Goal: Navigation & Orientation: Find specific page/section

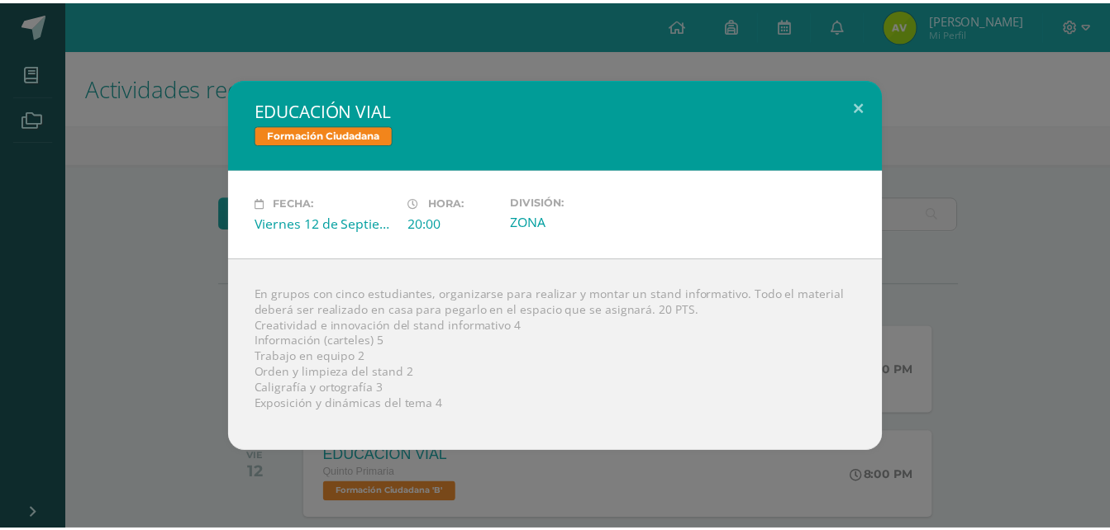
scroll to position [330, 0]
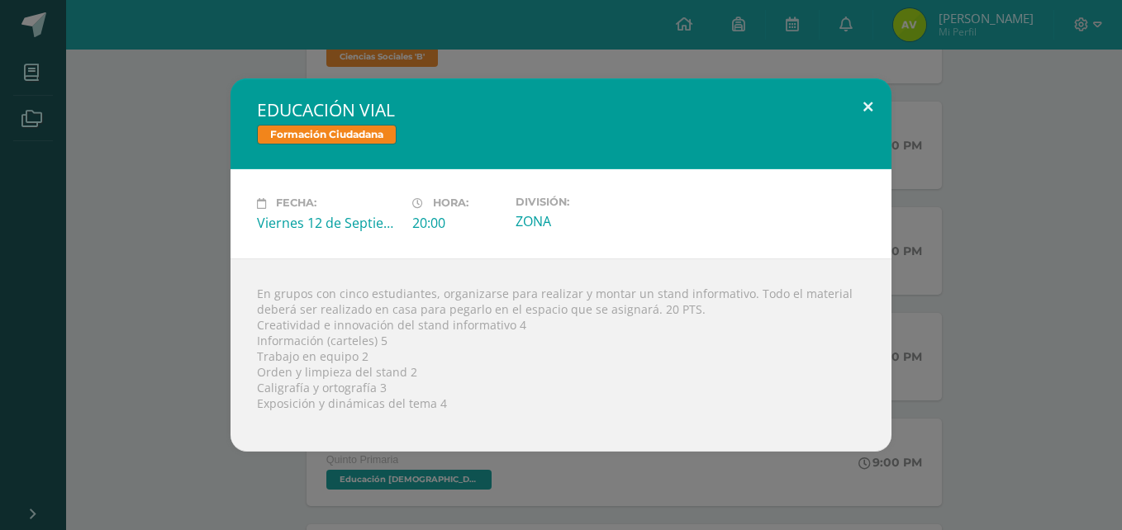
click at [876, 106] on button at bounding box center [867, 106] width 47 height 56
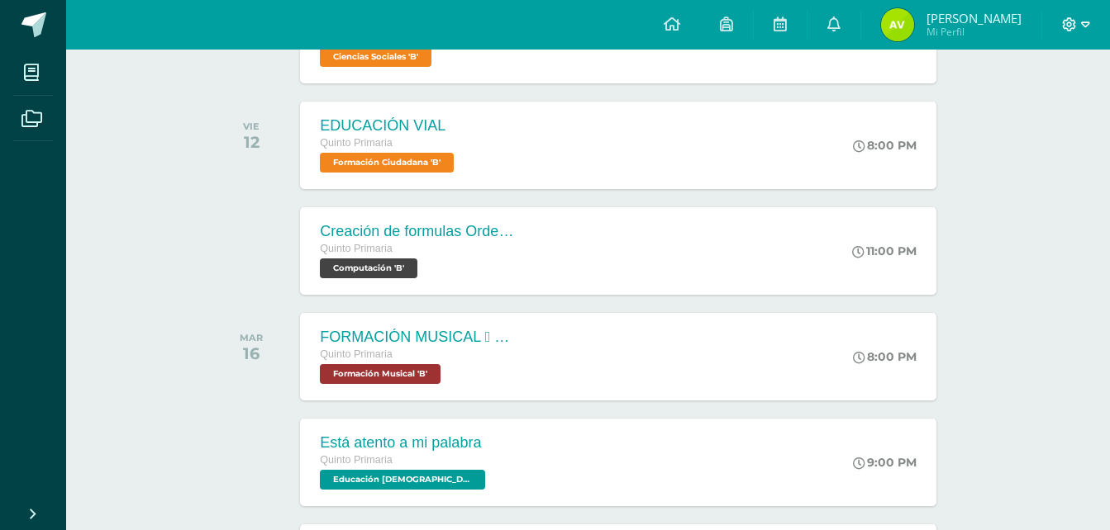
click at [1087, 31] on icon at bounding box center [1085, 24] width 9 height 15
click at [1048, 109] on span "Cerrar sesión" at bounding box center [1033, 113] width 74 height 16
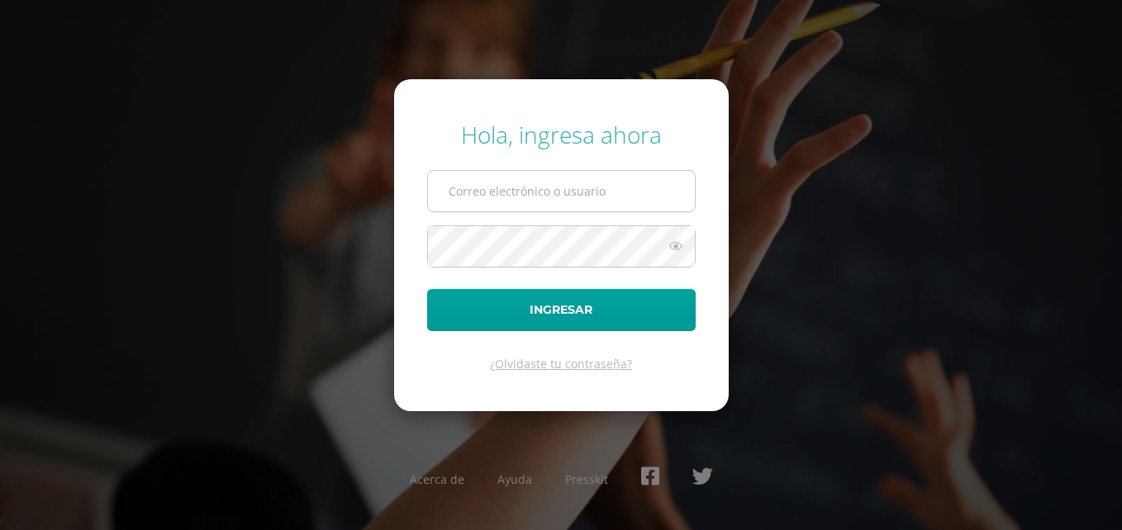
click at [556, 188] on input "text" at bounding box center [561, 191] width 267 height 40
type input "[EMAIL_ADDRESS][DOMAIN_NAME]"
click at [427, 289] on button "Ingresar" at bounding box center [561, 310] width 269 height 42
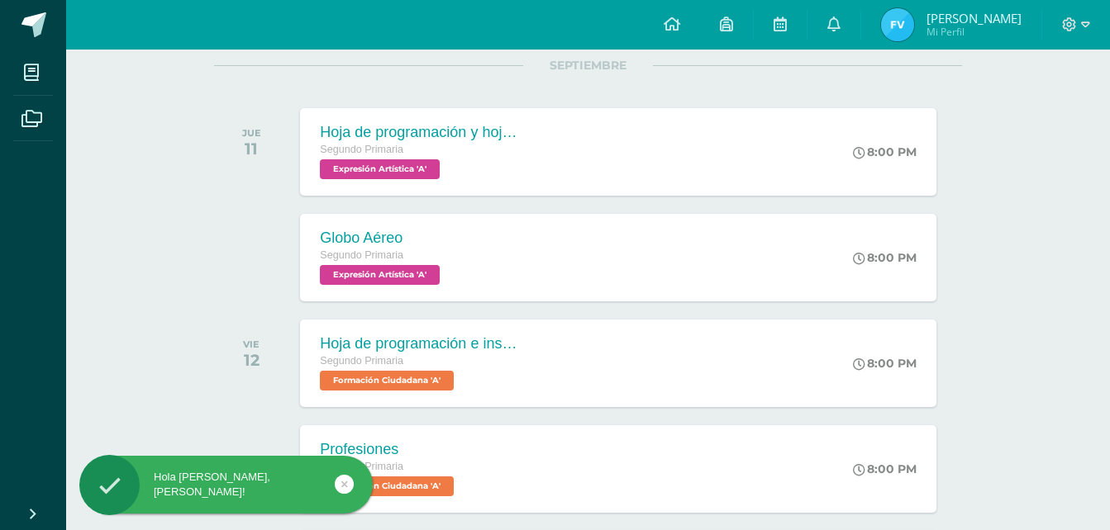
scroll to position [248, 0]
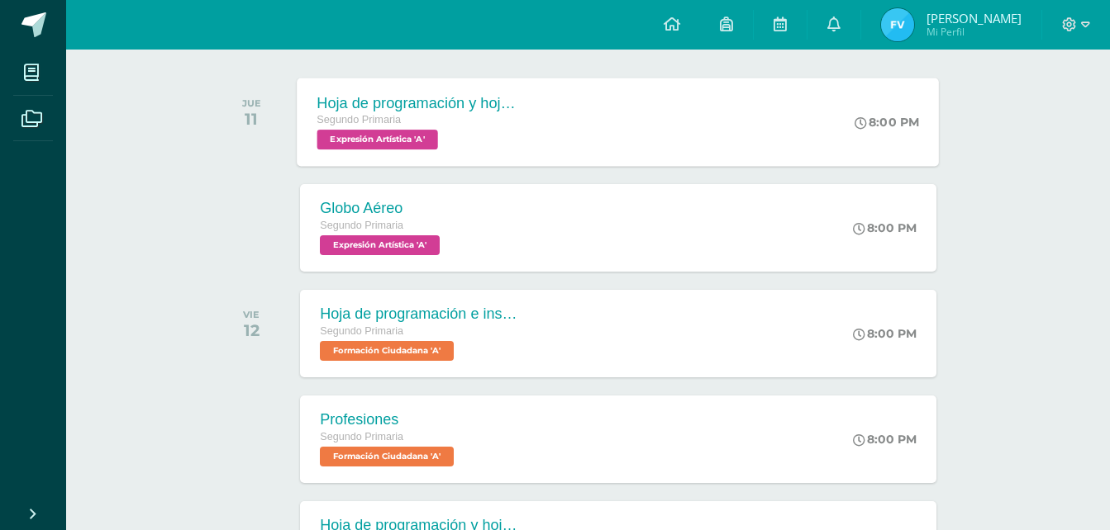
click at [364, 135] on span "Expresión Artística 'A'" at bounding box center [377, 140] width 121 height 20
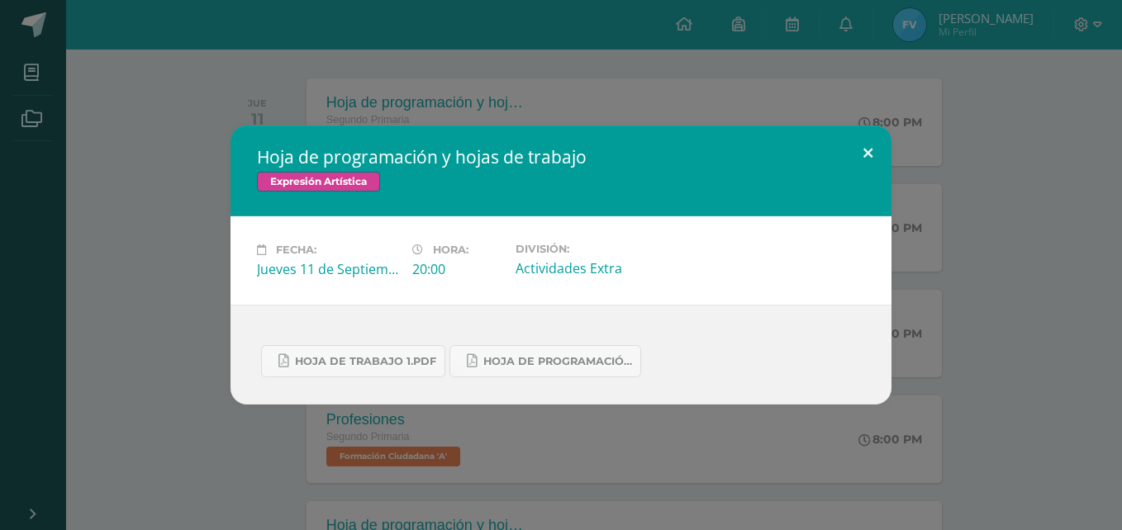
click at [867, 154] on button at bounding box center [867, 154] width 47 height 56
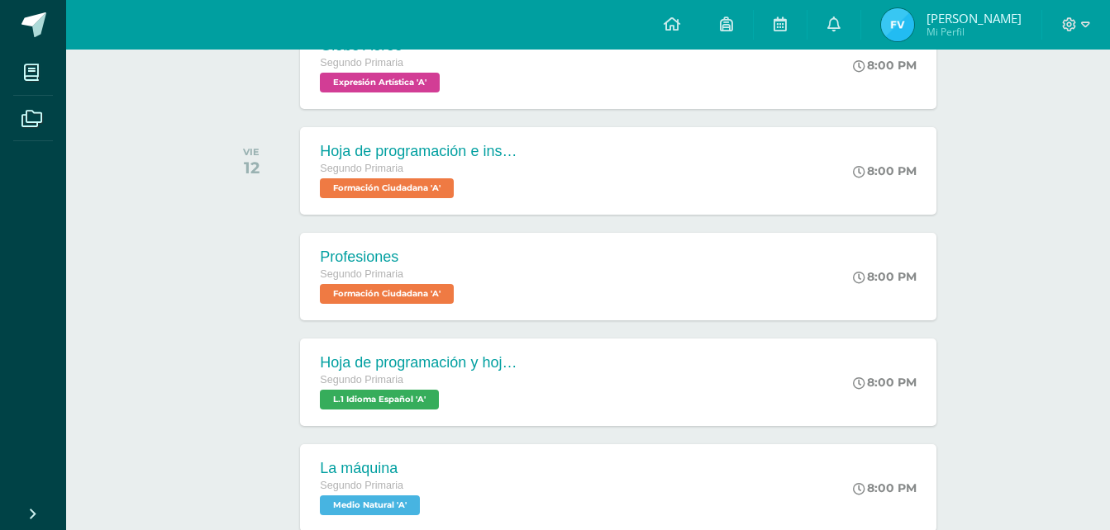
scroll to position [413, 0]
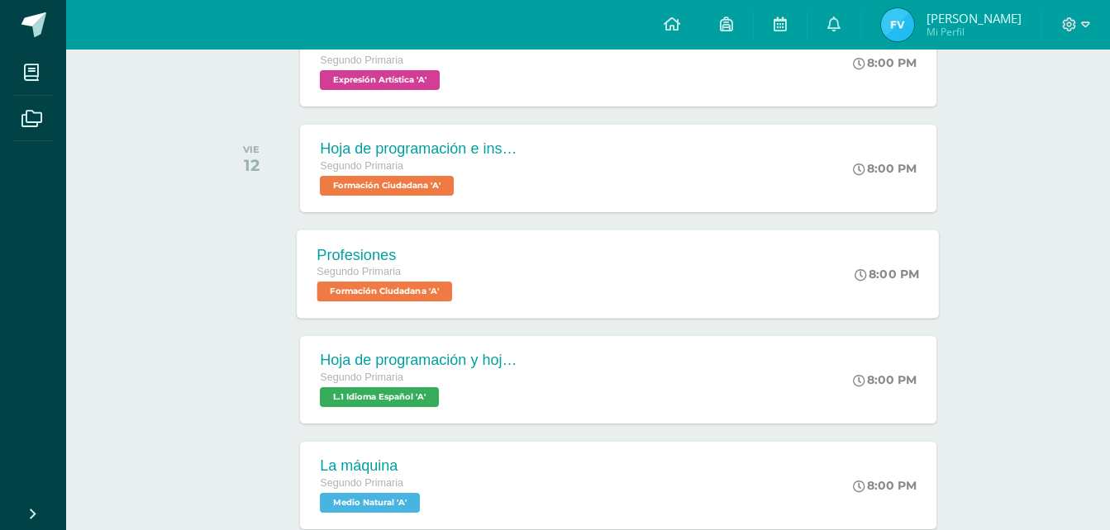
click at [438, 289] on span "Formación Ciudadana 'A'" at bounding box center [384, 292] width 135 height 20
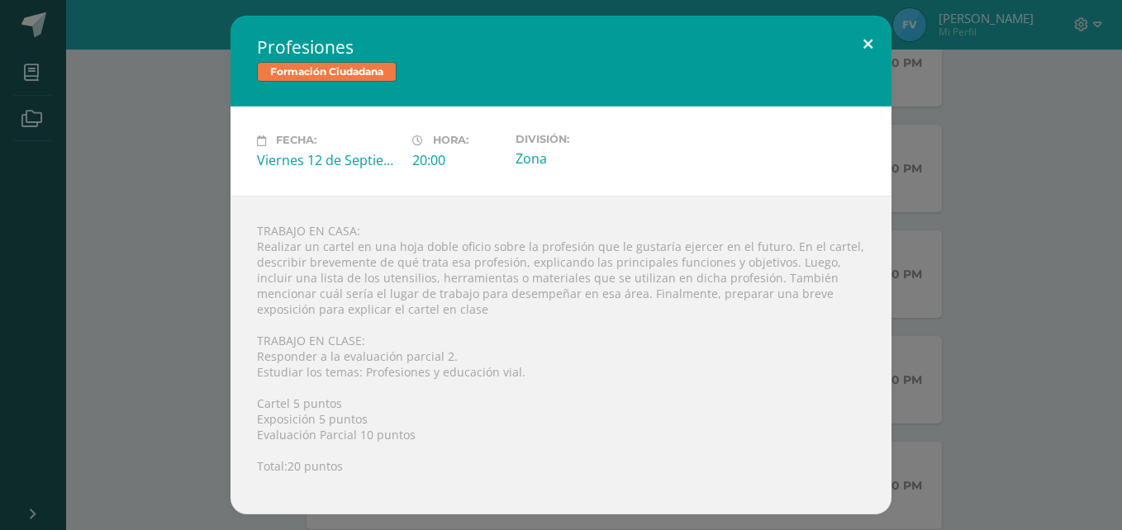
click at [865, 43] on button at bounding box center [867, 44] width 47 height 56
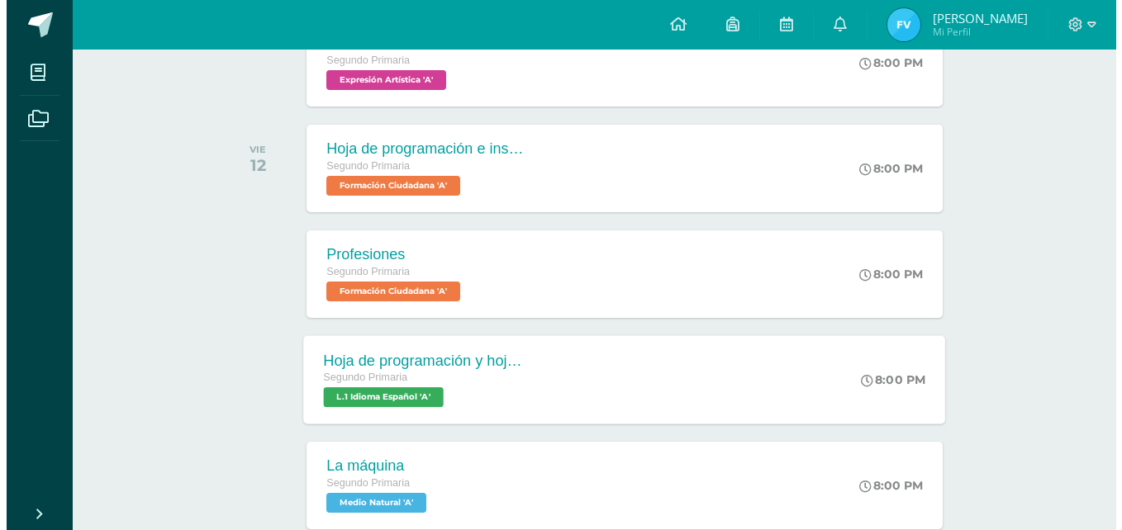
scroll to position [496, 0]
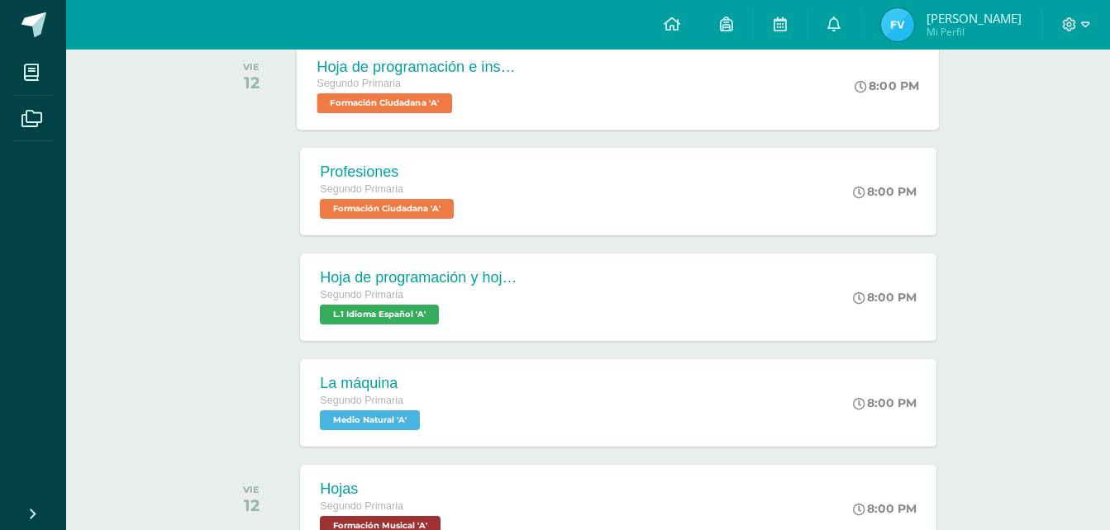
click at [424, 100] on span "Formación Ciudadana 'A'" at bounding box center [384, 103] width 135 height 20
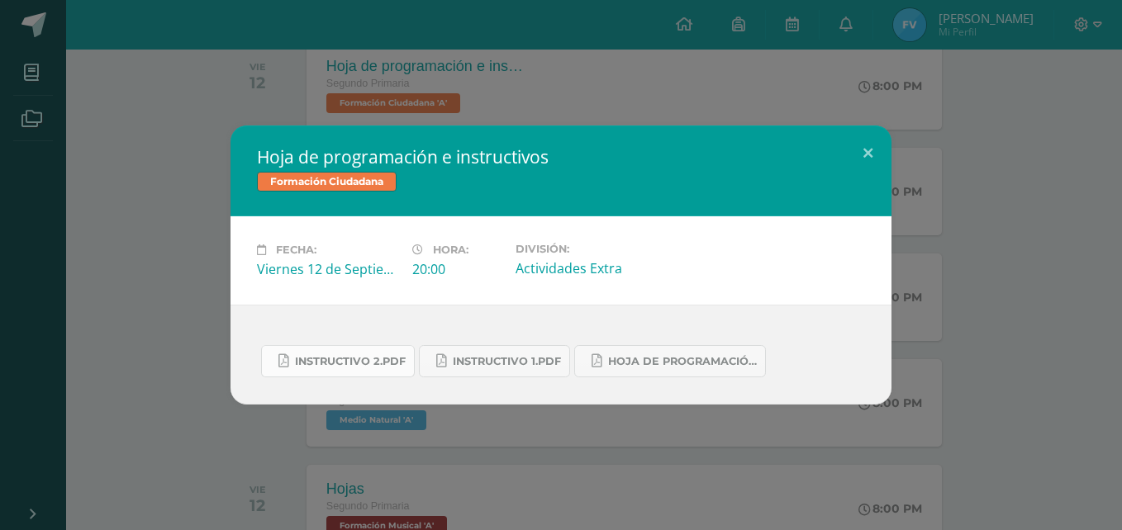
click at [354, 370] on link "Instructivo 2.pdf" at bounding box center [338, 361] width 154 height 32
